Goal: Check status: Check status

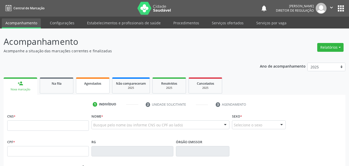
click at [95, 84] on span "Agendados" at bounding box center [92, 83] width 17 height 4
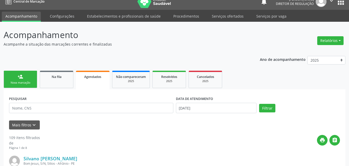
scroll to position [33, 0]
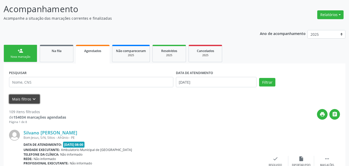
click at [30, 100] on button "Mais filtros keyboard_arrow_down" at bounding box center [24, 98] width 31 height 9
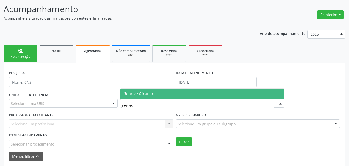
type input "renove"
click at [149, 91] on span "Renove Afranio" at bounding box center [138, 94] width 30 height 6
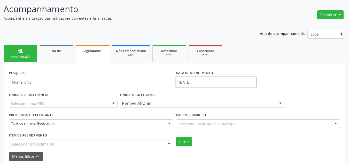
click at [206, 82] on input "[DATE]" at bounding box center [216, 82] width 81 height 10
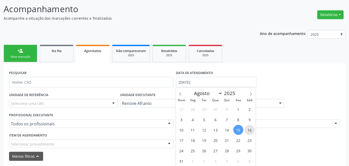
click at [250, 131] on span "16" at bounding box center [250, 130] width 10 height 10
type input "[DATE]"
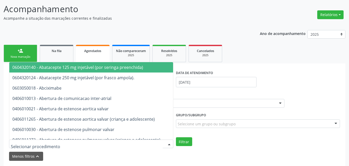
click at [60, 142] on div at bounding box center [91, 143] width 164 height 9
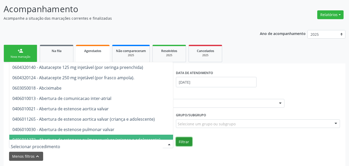
click at [185, 139] on button "Filtrar" at bounding box center [184, 141] width 16 height 9
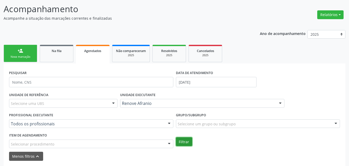
click at [185, 142] on button "Filtrar" at bounding box center [184, 141] width 16 height 9
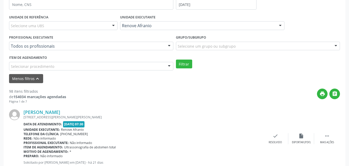
scroll to position [136, 0]
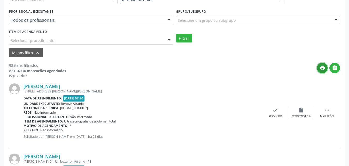
click at [322, 68] on icon "print" at bounding box center [323, 68] width 6 height 6
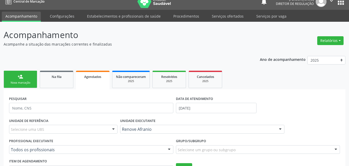
scroll to position [33, 0]
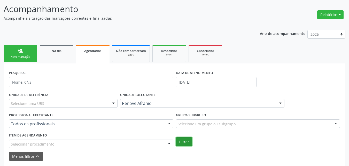
click at [184, 141] on button "Filtrar" at bounding box center [184, 141] width 16 height 9
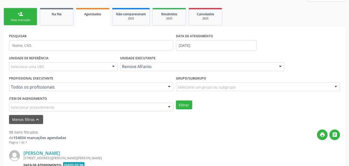
scroll to position [121, 0]
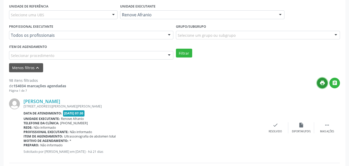
click at [321, 82] on icon "print" at bounding box center [323, 83] width 6 height 6
